Goal: Task Accomplishment & Management: Complete application form

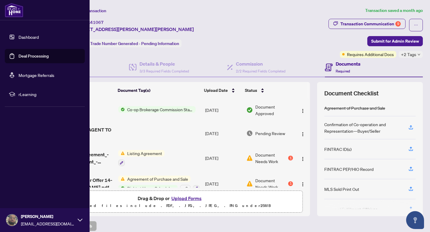
click at [18, 58] on link "Deal Processing" at bounding box center [33, 55] width 30 height 5
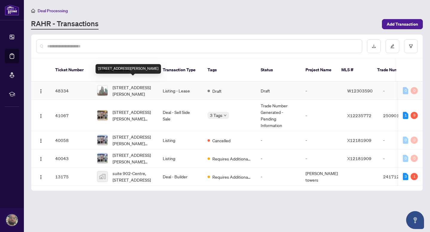
click at [138, 89] on span "[STREET_ADDRESS][PERSON_NAME]" at bounding box center [132, 90] width 41 height 13
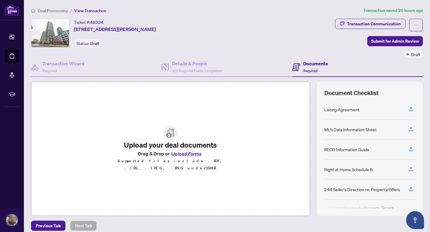
click at [180, 153] on button "Upload Forms" at bounding box center [186, 154] width 34 height 8
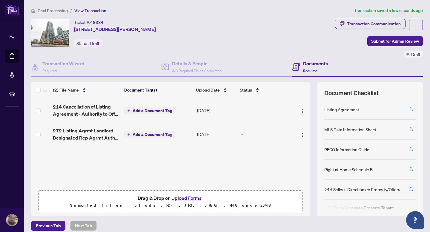
scroll to position [26, 0]
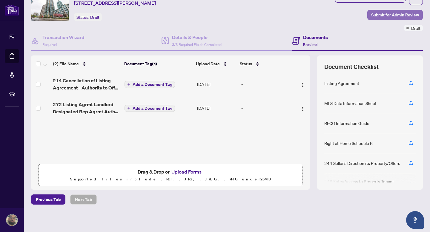
click at [392, 17] on span "Submit for Admin Review" at bounding box center [395, 15] width 48 height 10
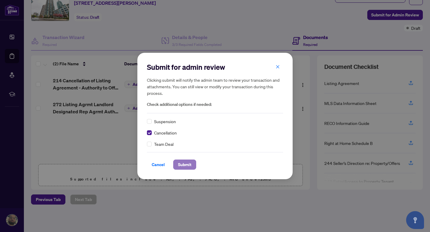
click at [187, 161] on span "Submit" at bounding box center [184, 165] width 13 height 10
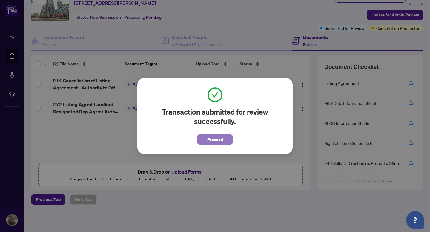
click at [212, 138] on span "Proceed" at bounding box center [215, 140] width 16 height 10
